Goal: Task Accomplishment & Management: Manage account settings

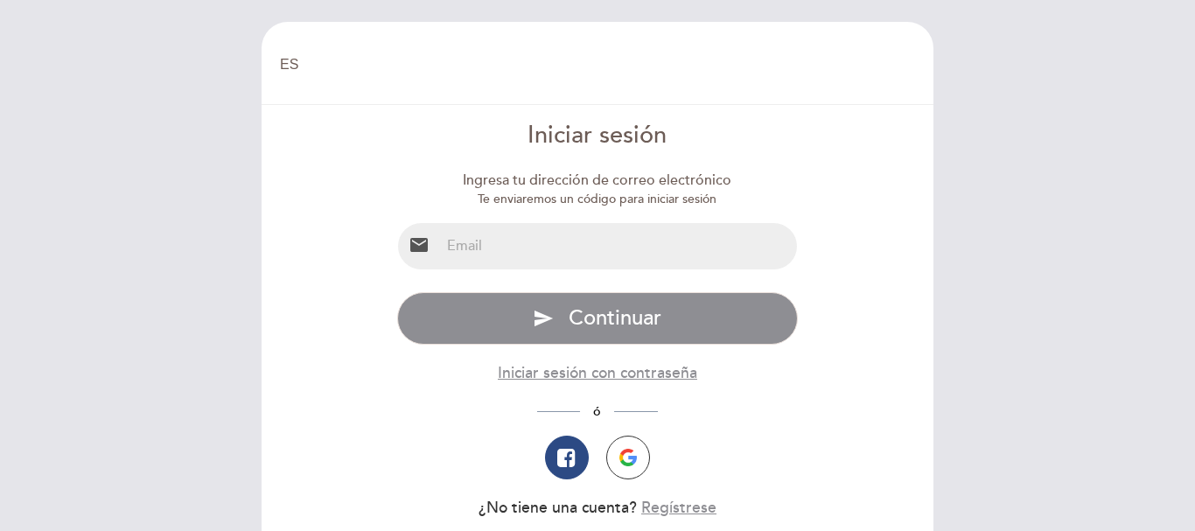
select select "es"
click at [493, 235] on input "email" at bounding box center [619, 246] width 358 height 46
type input "[DOMAIN_NAME][EMAIL_ADDRESS][DOMAIN_NAME]"
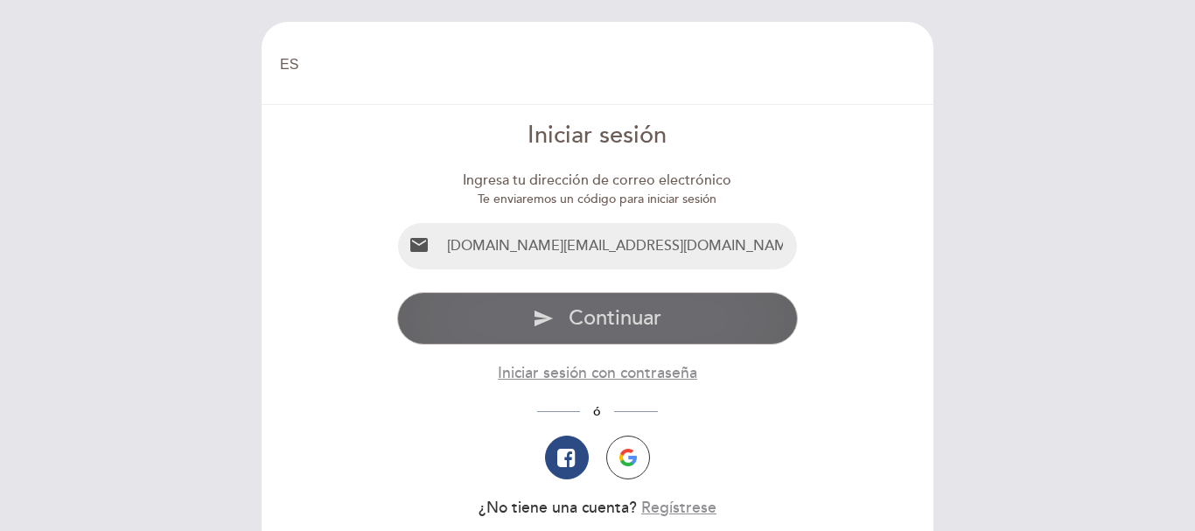
click at [624, 321] on span "Continuar" at bounding box center [615, 317] width 93 height 25
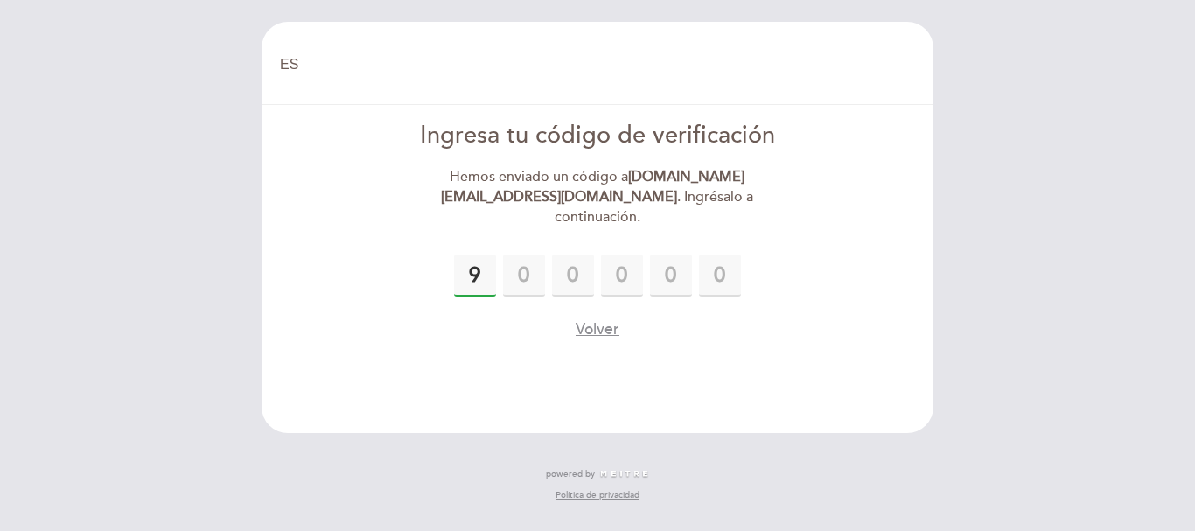
type input "9"
type input "3"
type input "7"
type input "3"
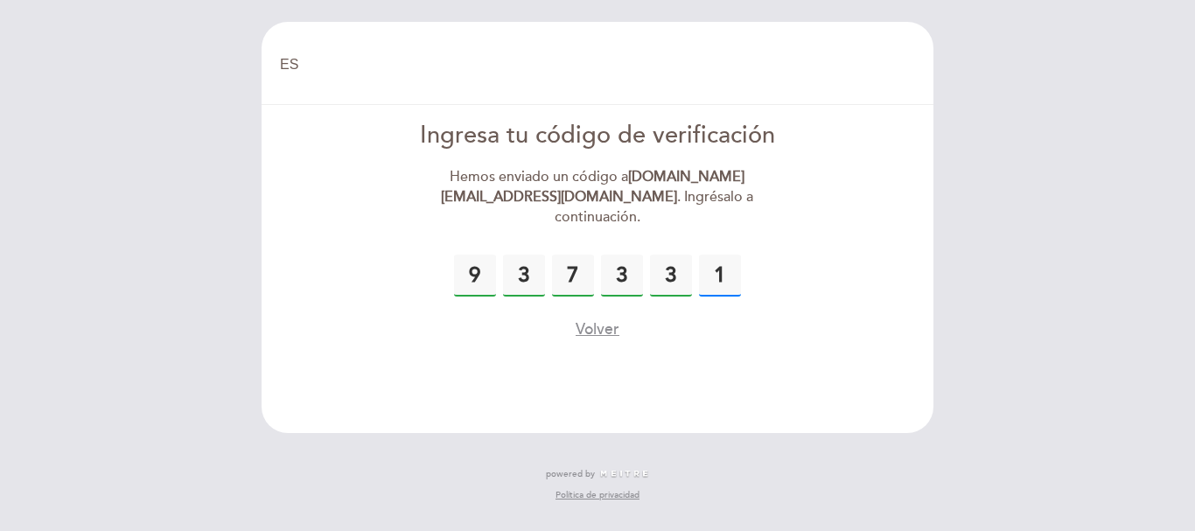
type input "1"
